Goal: Task Accomplishment & Management: Manage account settings

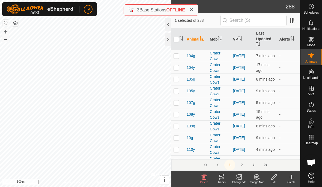
click at [182, 37] on icon "Activate to sort" at bounding box center [181, 38] width 4 height 4
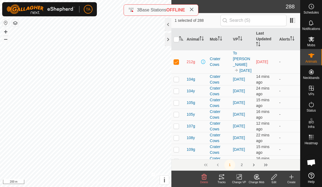
checkbox input "true"
checkbox input "false"
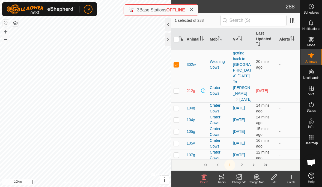
checkbox input "false"
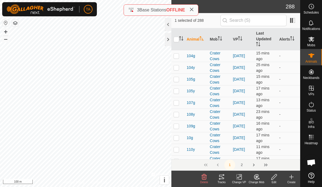
click at [182, 37] on icon "Activate to sort" at bounding box center [181, 38] width 4 height 4
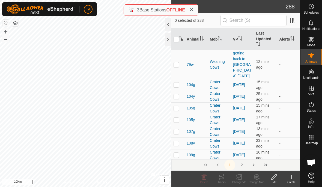
checkbox input "false"
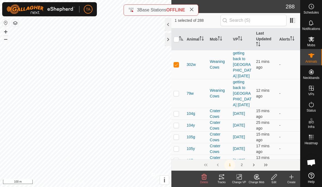
checkbox input "false"
checkbox input "true"
